Goal: Information Seeking & Learning: Learn about a topic

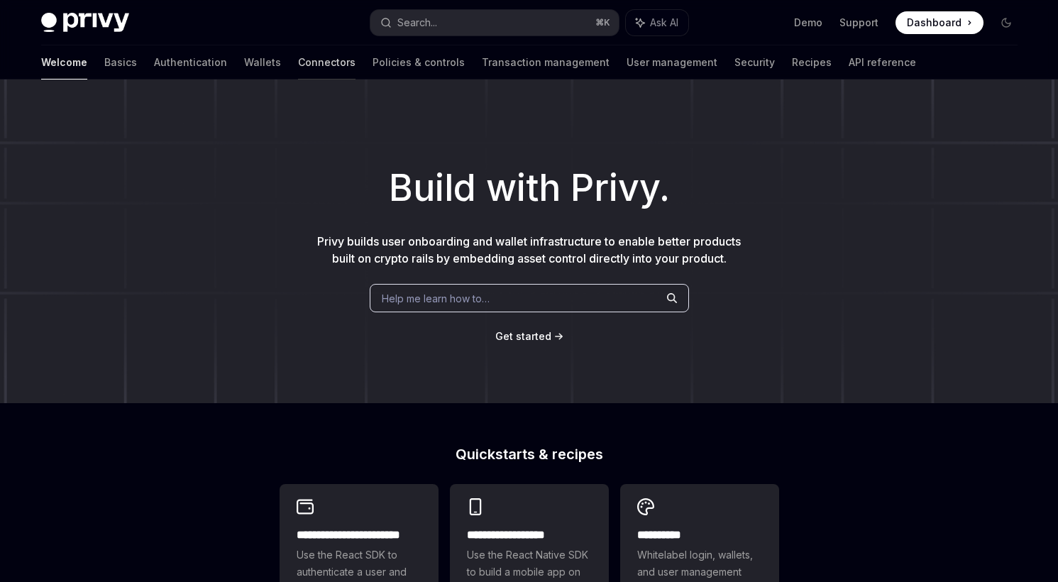
click at [298, 60] on link "Connectors" at bounding box center [327, 62] width 58 height 34
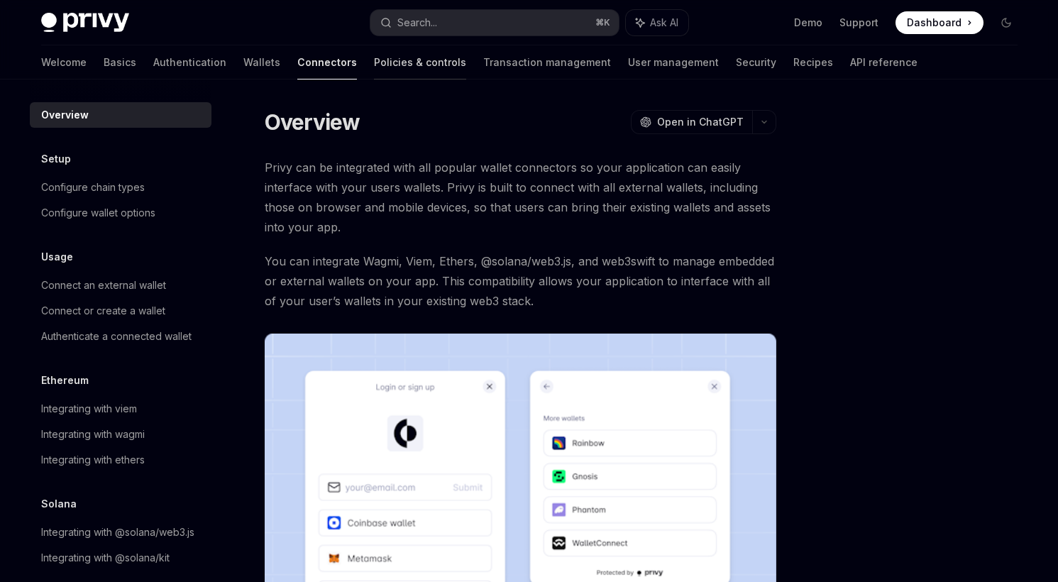
click at [374, 59] on link "Policies & controls" at bounding box center [420, 62] width 92 height 34
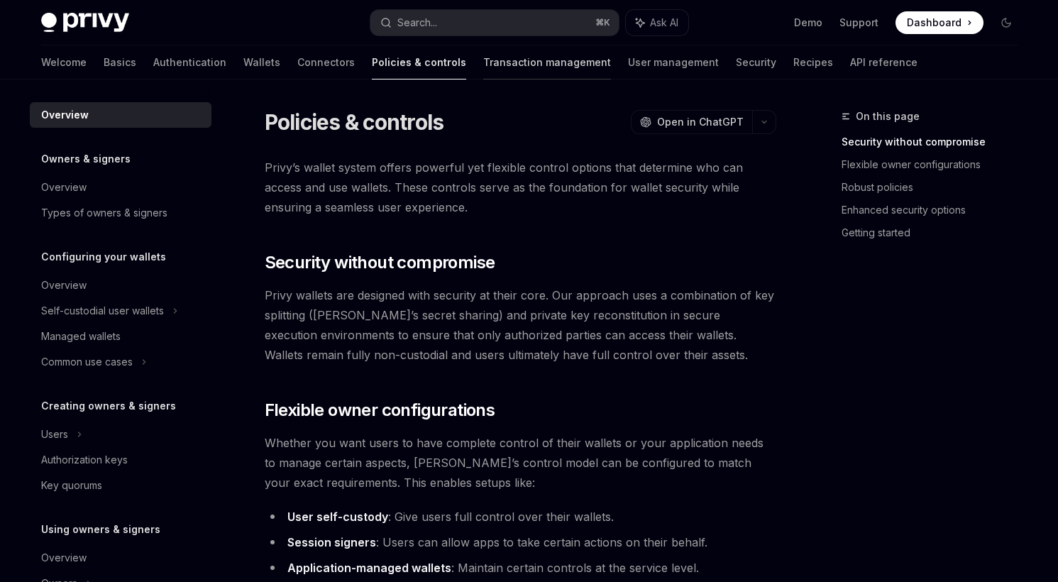
click at [483, 56] on link "Transaction management" at bounding box center [547, 62] width 128 height 34
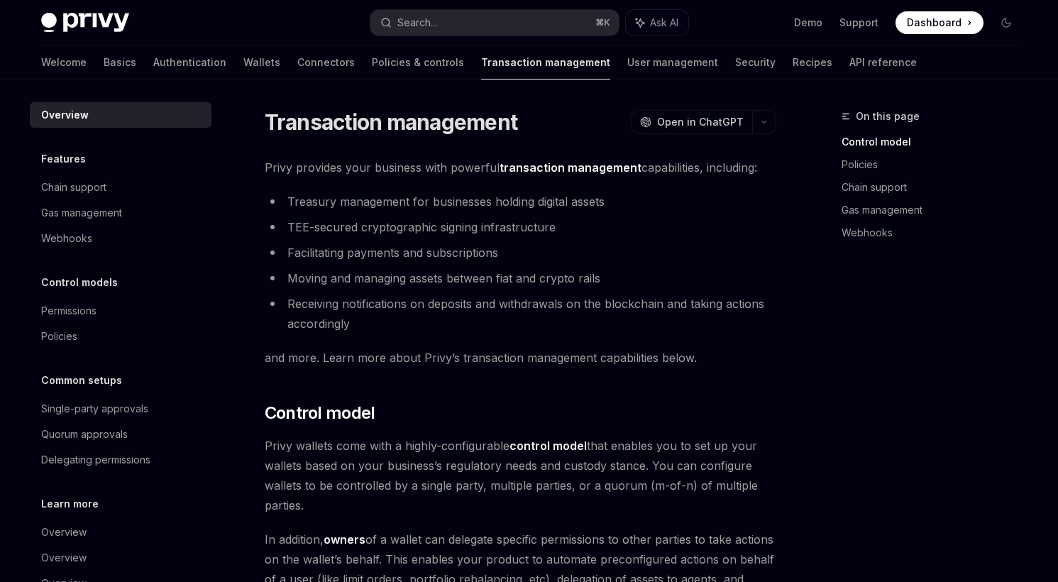
click at [541, 60] on div "Welcome Basics Authentication Wallets Connectors Policies & controls Transactio…" at bounding box center [479, 62] width 876 height 34
click at [628, 61] on link "User management" at bounding box center [673, 62] width 91 height 34
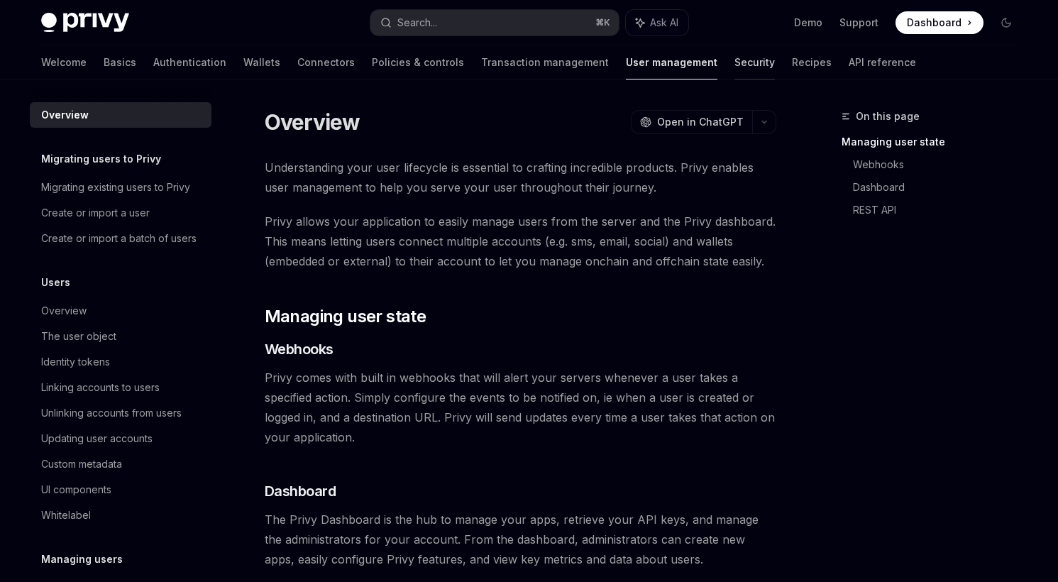
click at [735, 62] on link "Security" at bounding box center [755, 62] width 40 height 34
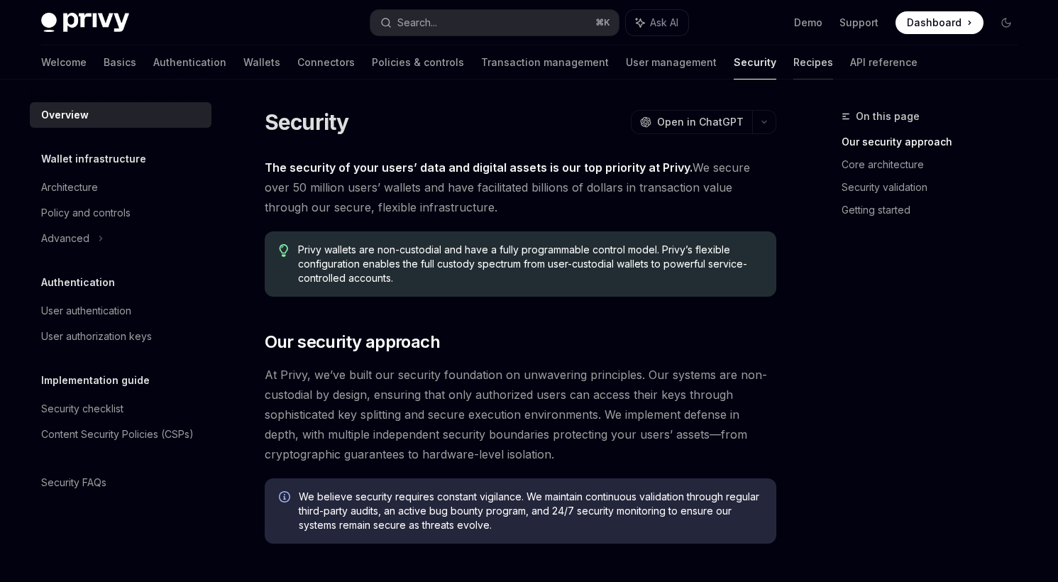
click at [794, 65] on link "Recipes" at bounding box center [814, 62] width 40 height 34
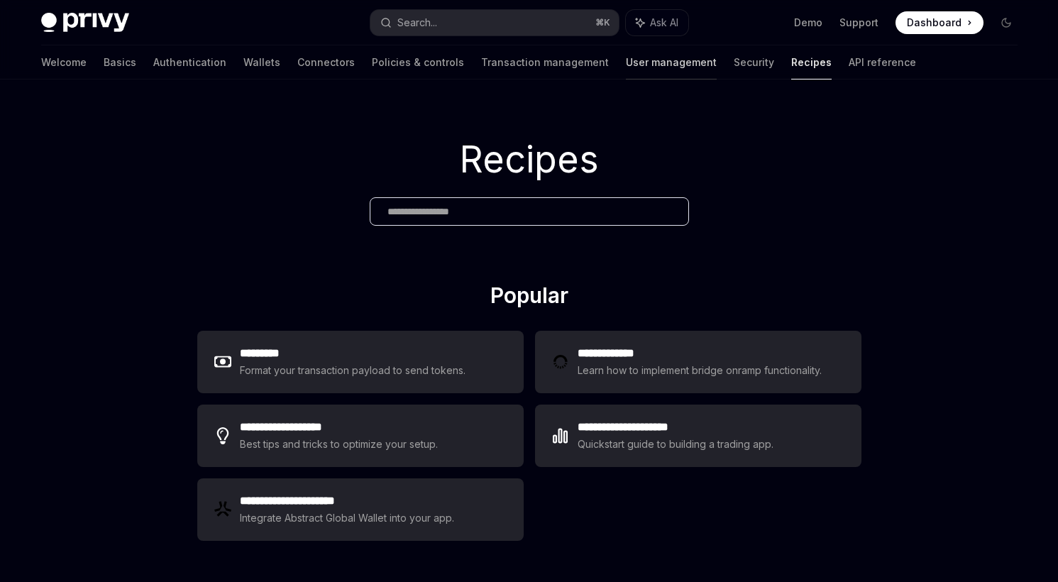
click at [626, 60] on link "User management" at bounding box center [671, 62] width 91 height 34
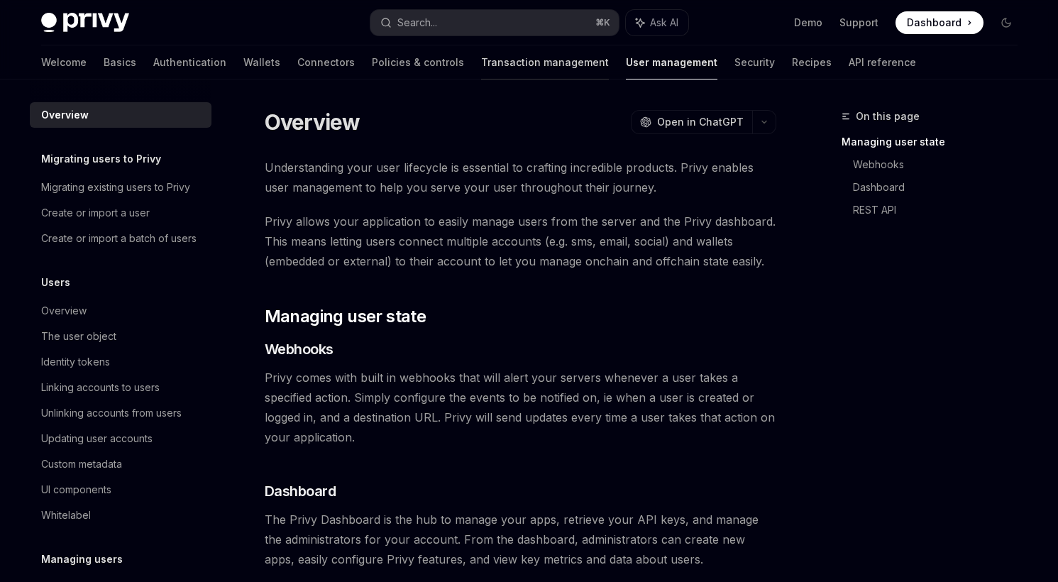
click at [481, 55] on link "Transaction management" at bounding box center [545, 62] width 128 height 34
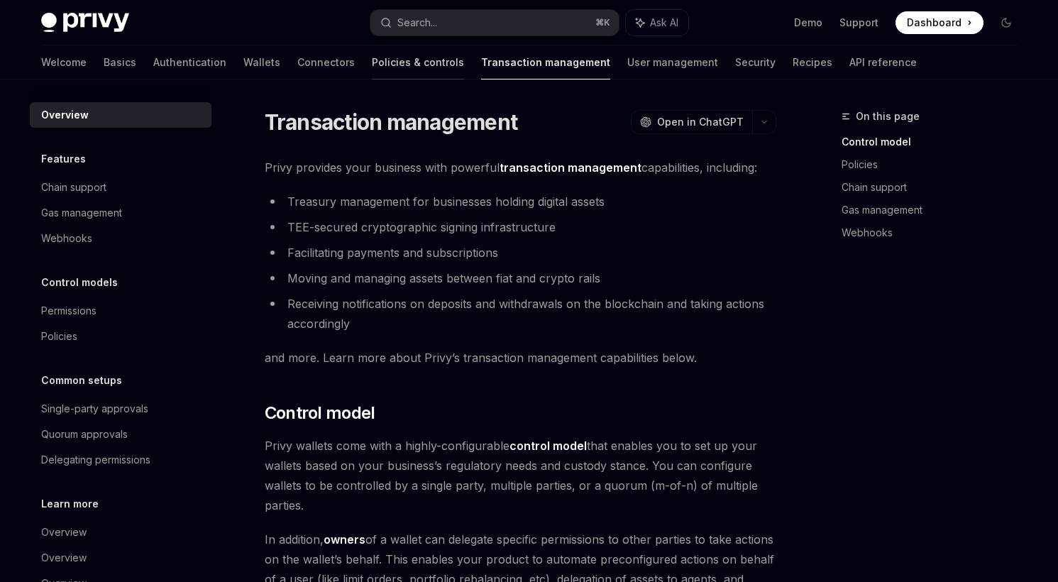
click at [372, 68] on link "Policies & controls" at bounding box center [418, 62] width 92 height 34
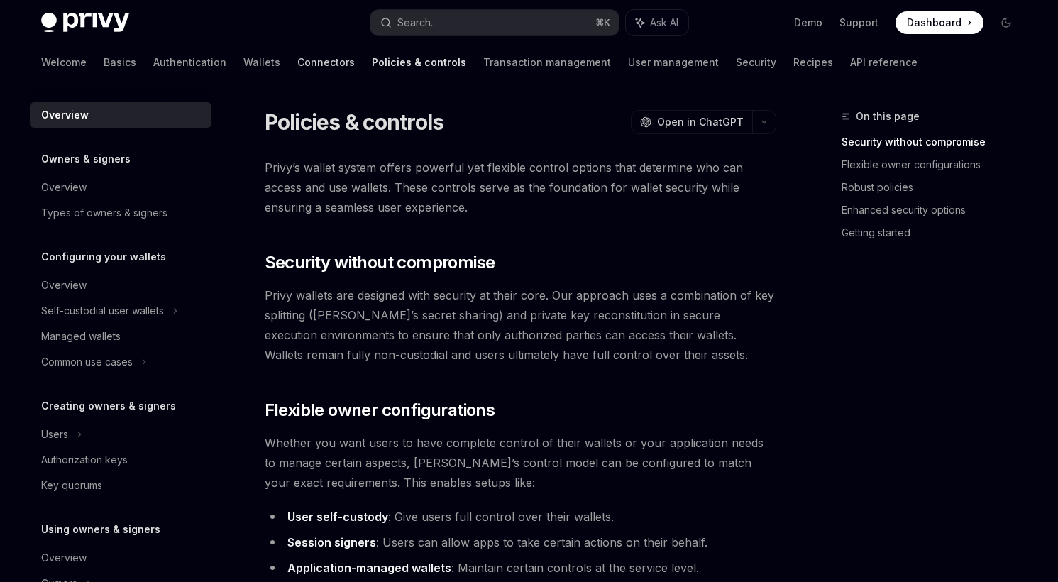
click at [297, 65] on link "Connectors" at bounding box center [326, 62] width 58 height 34
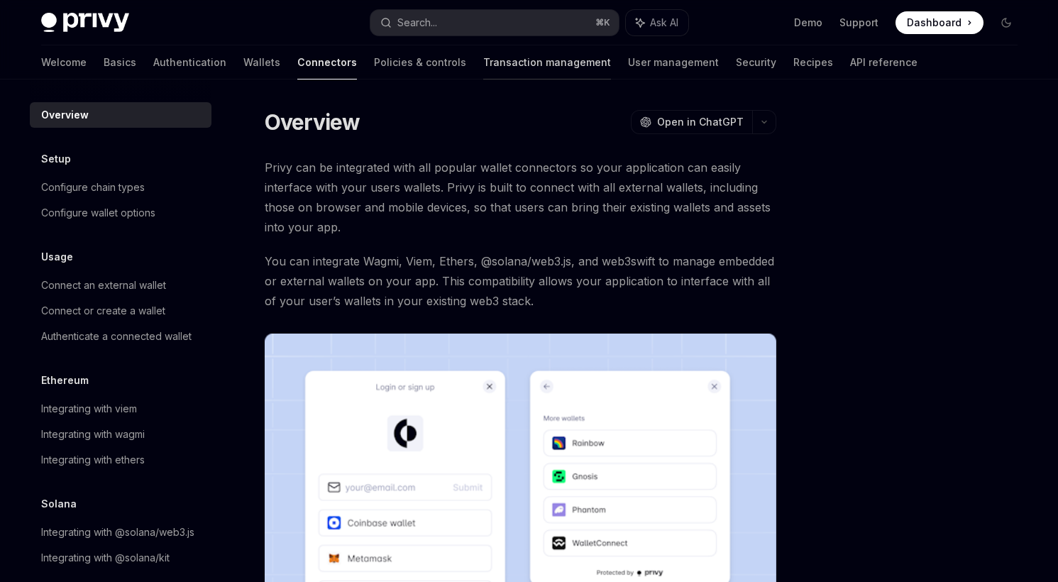
click at [488, 77] on link "Transaction management" at bounding box center [547, 62] width 128 height 34
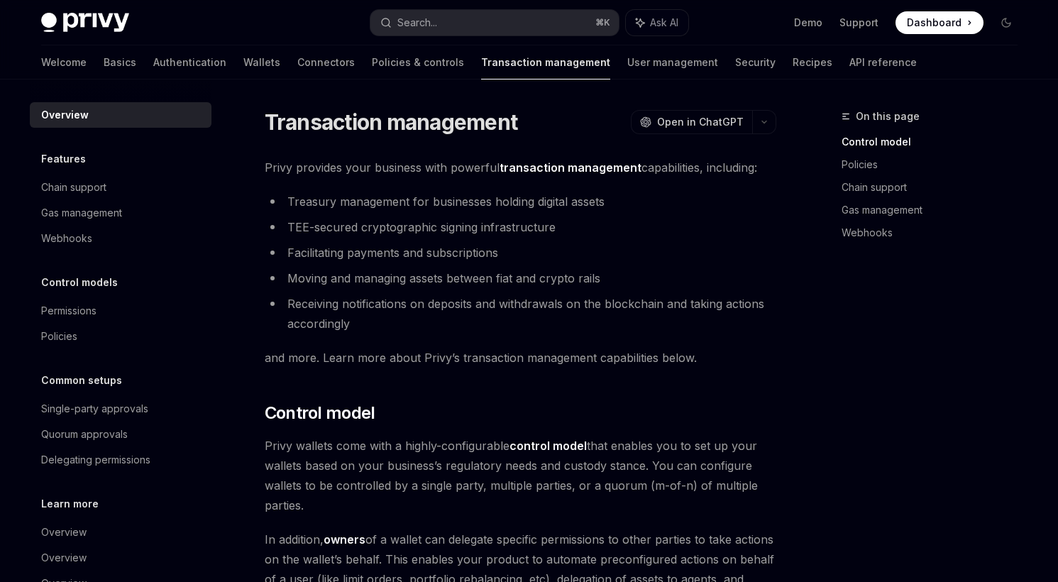
click at [628, 65] on link "User management" at bounding box center [673, 62] width 91 height 34
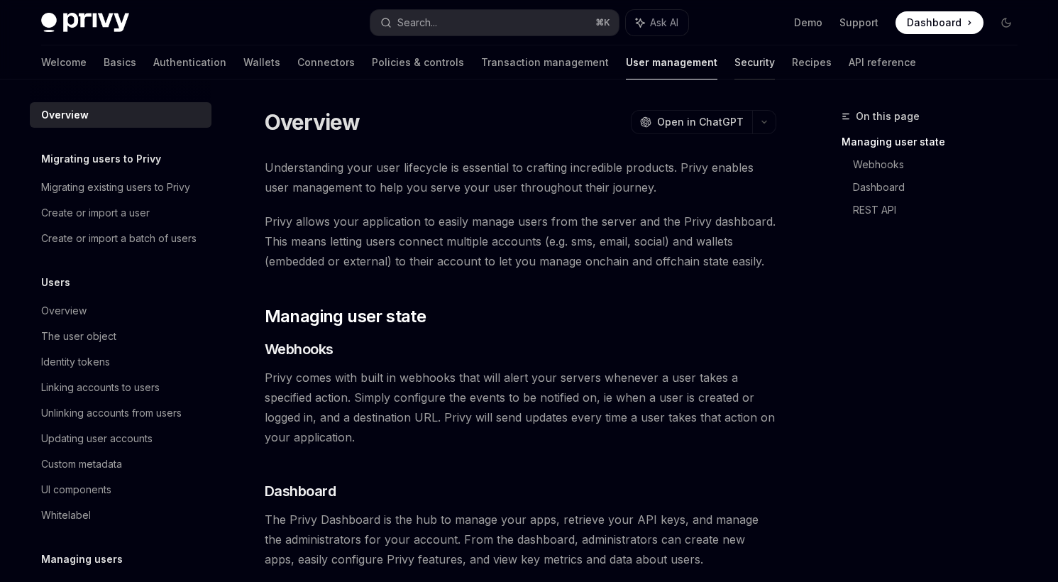
click at [735, 60] on link "Security" at bounding box center [755, 62] width 40 height 34
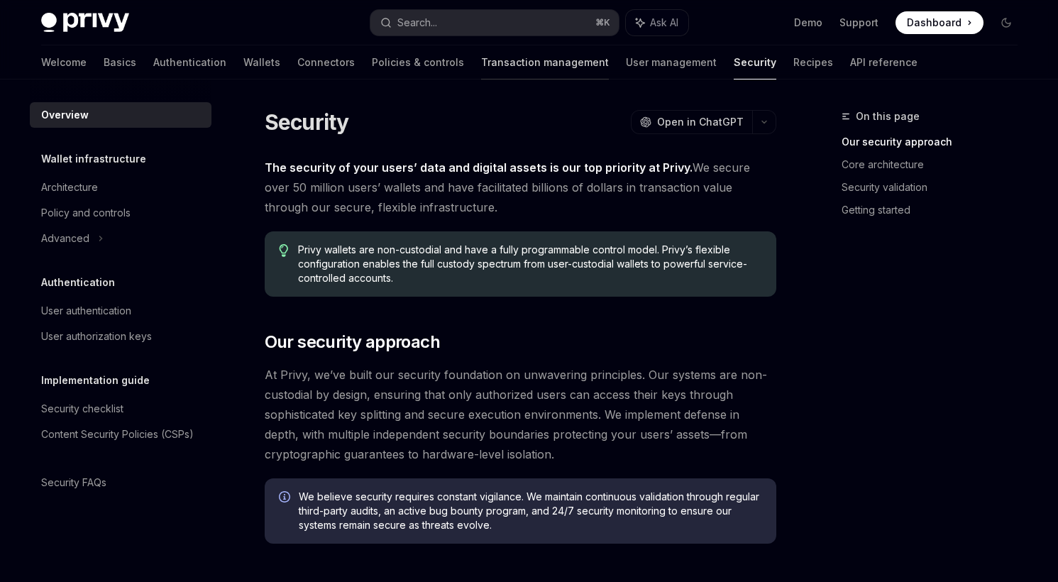
click at [481, 70] on link "Transaction management" at bounding box center [545, 62] width 128 height 34
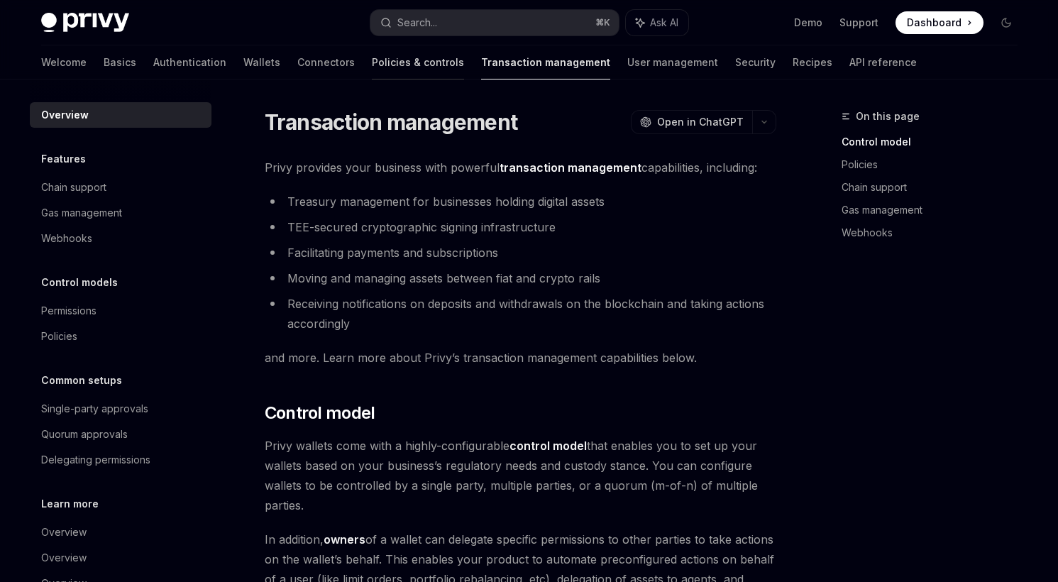
click at [372, 67] on link "Policies & controls" at bounding box center [418, 62] width 92 height 34
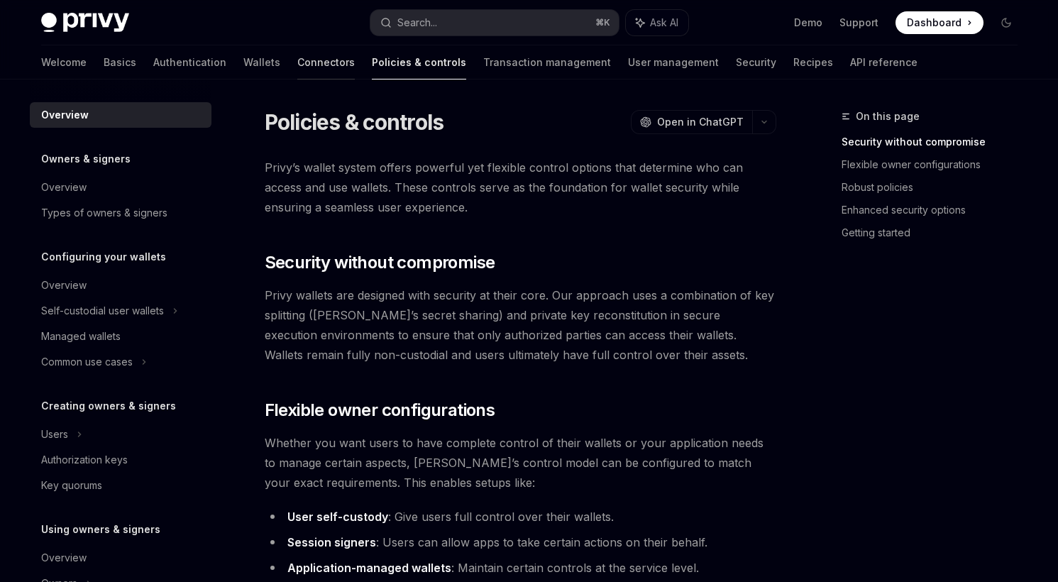
click at [297, 67] on link "Connectors" at bounding box center [326, 62] width 58 height 34
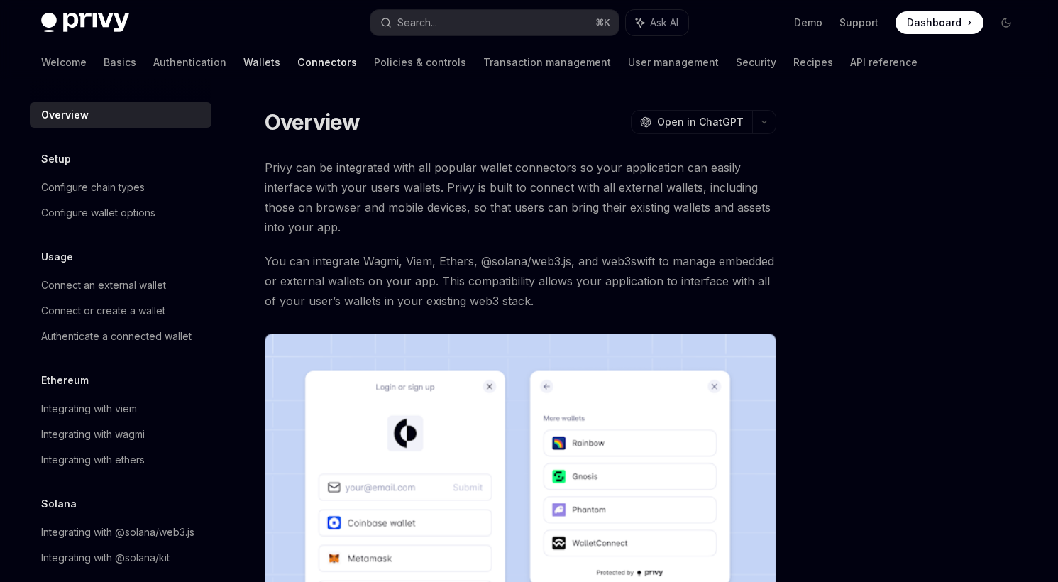
click at [243, 63] on link "Wallets" at bounding box center [261, 62] width 37 height 34
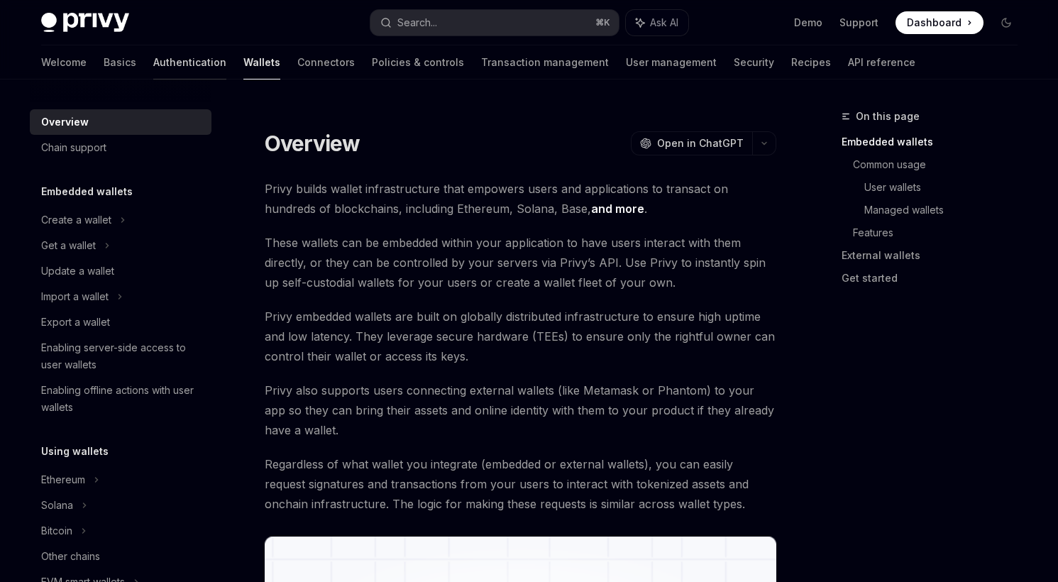
click at [153, 65] on link "Authentication" at bounding box center [189, 62] width 73 height 34
type textarea "*"
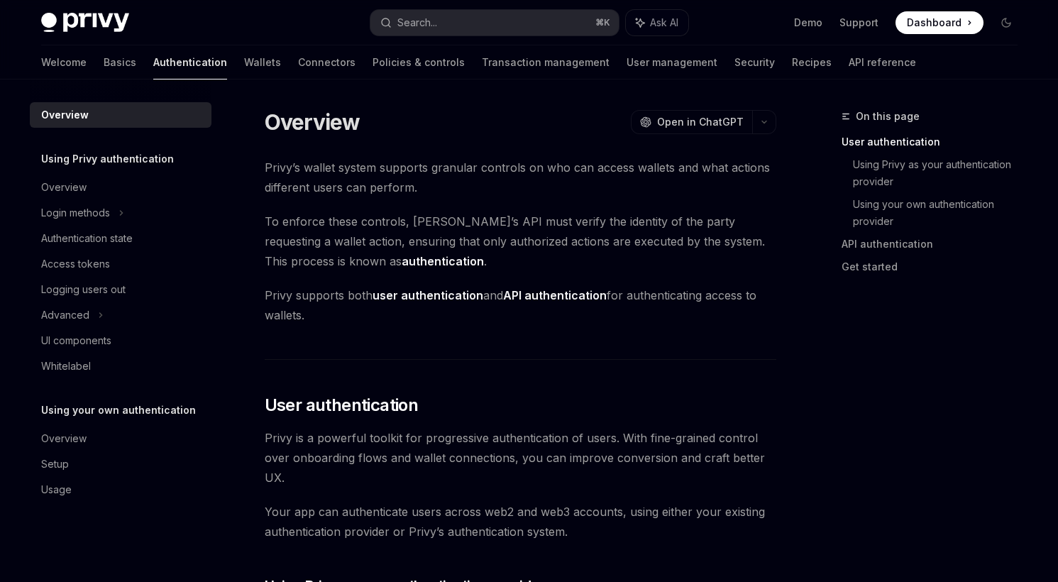
click at [80, 60] on div "Welcome Basics Authentication Wallets Connectors Policies & controls Transactio…" at bounding box center [478, 62] width 875 height 34
